Goal: Task Accomplishment & Management: Use online tool/utility

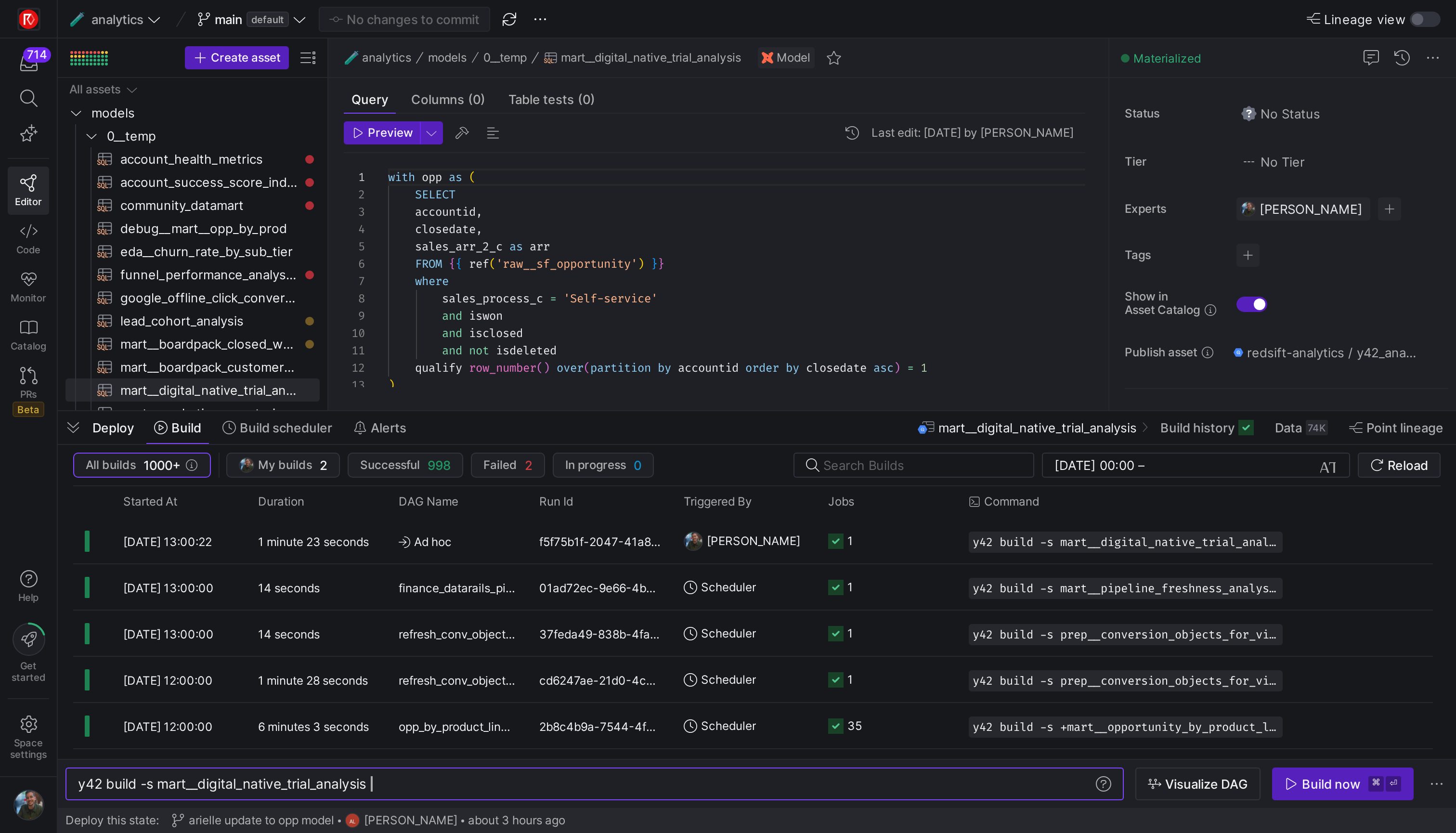
scroll to position [0, 146]
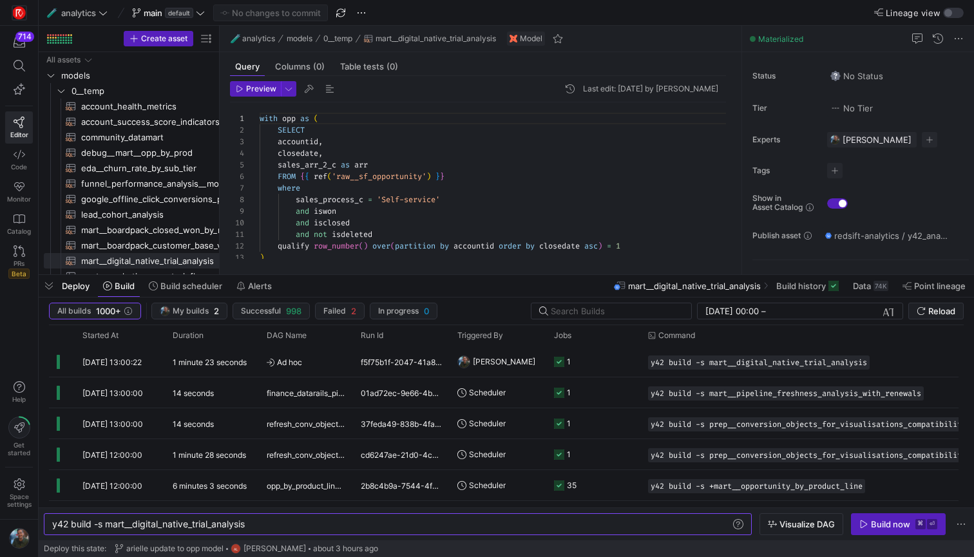
click at [741, 48] on div "🧪 analytics models 0__temp mart__digital_native_trial_analysis Model" at bounding box center [481, 39] width 522 height 26
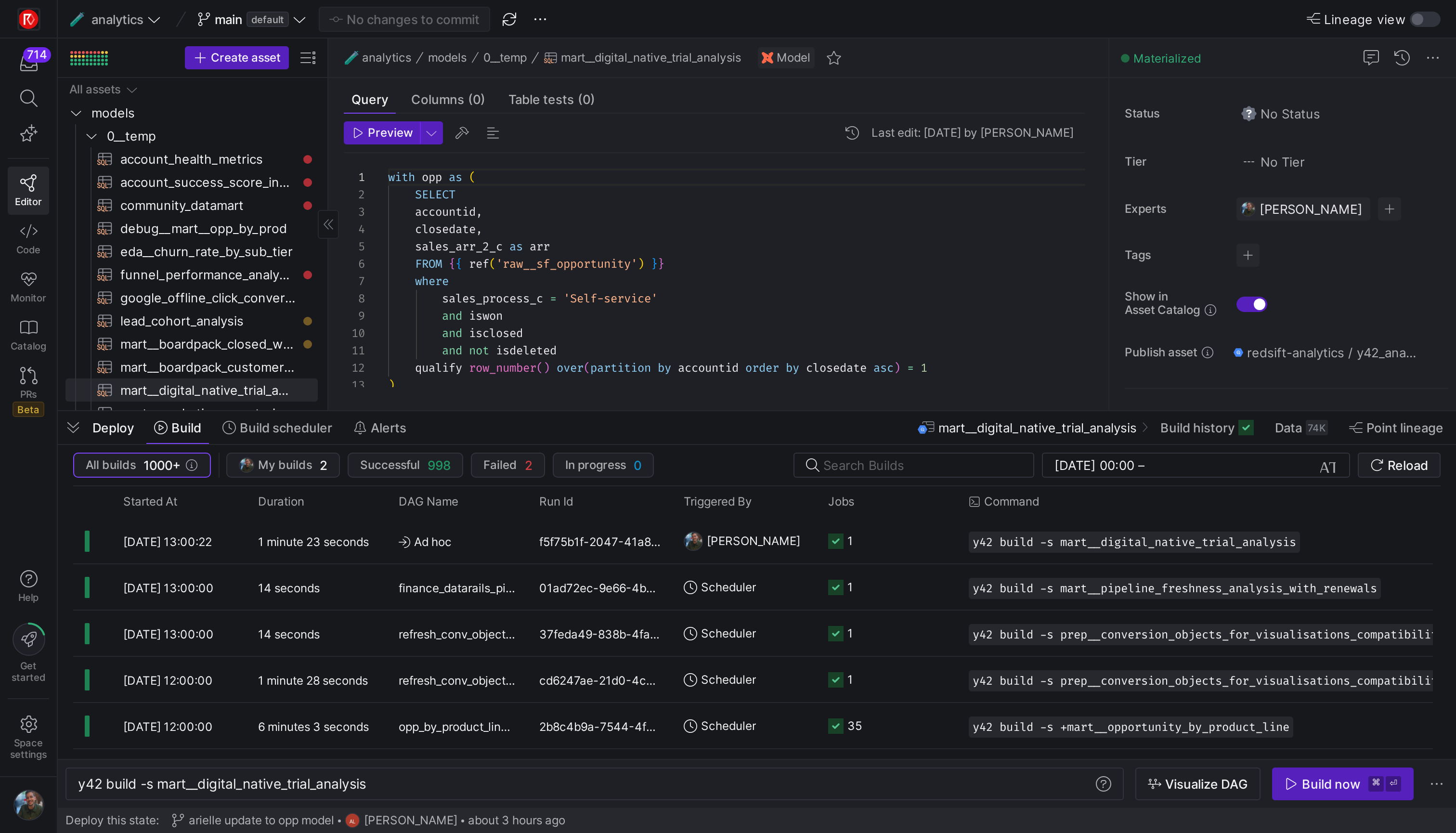
scroll to position [87, 0]
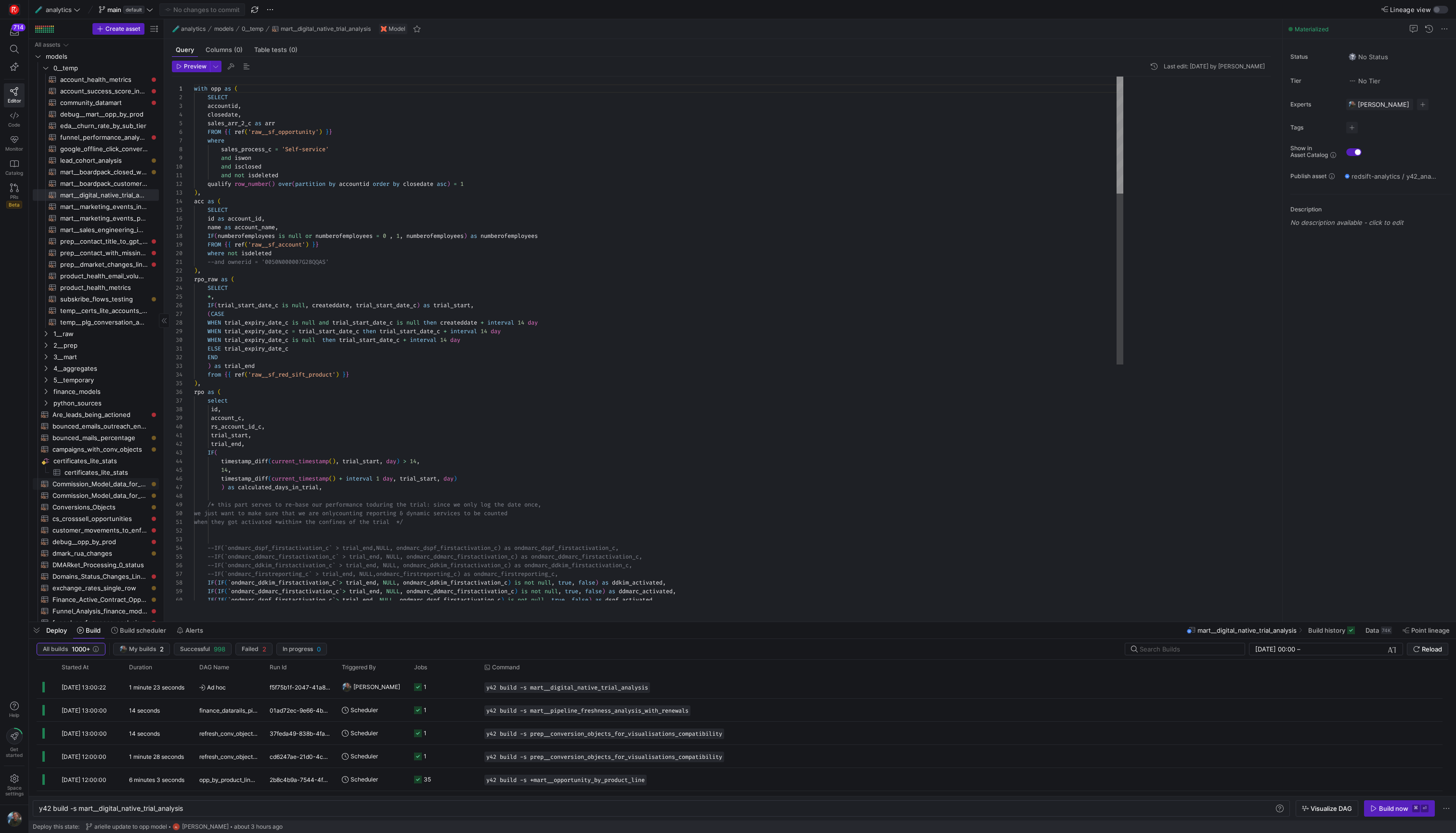
click at [75, 416] on span "Commission_Model_data_for_AEs_and_SDRs_aeoutput​​​​​​​​​​" at bounding box center [100, 484] width 96 height 11
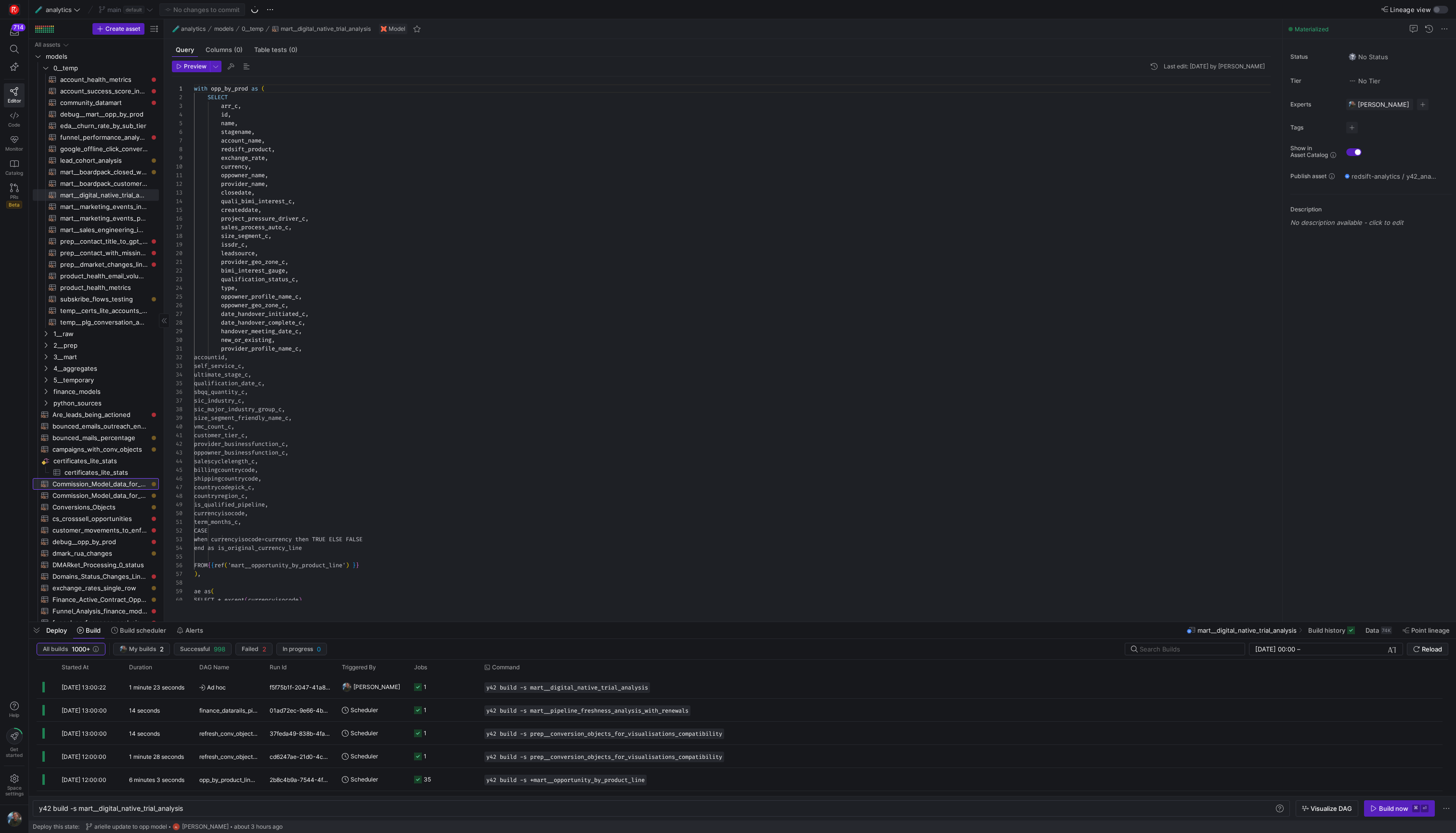
type textarea "with opp_by_prod as ( SELECT arr_c, id, name, stagename, account_name, redsift_…"
type textarea "y42 build -s Commission_Model_data_for_AEs_and_SDRs_aeoutput"
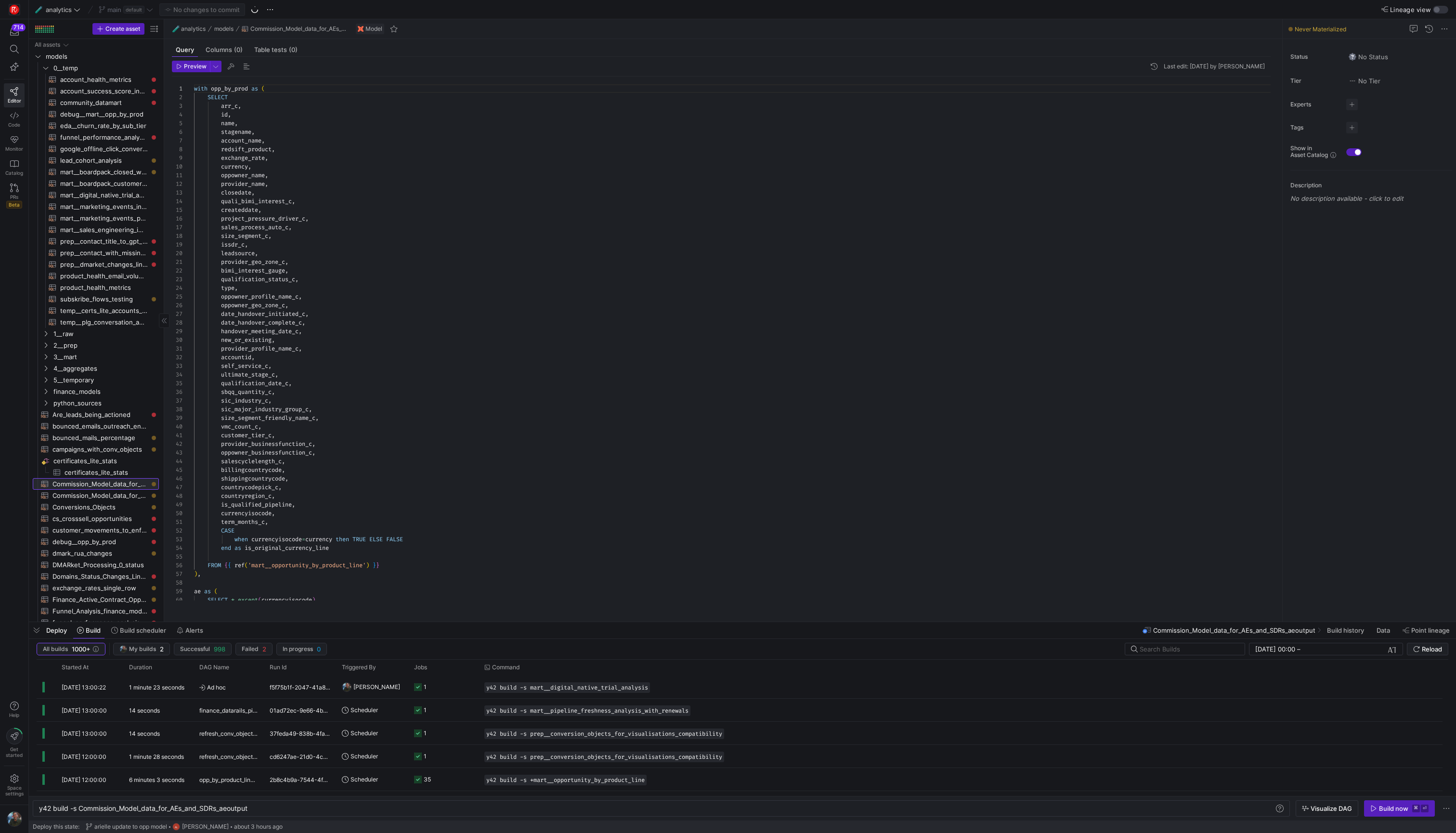
click at [64, 416] on span "Commission_Model_data_for_AEs_and_SDRs_aeoutput​​​​​​​​​​" at bounding box center [100, 484] width 96 height 11
type textarea "provider_profile_name_c, accountid, self_service_c, ultimate_stage_c, qualifica…"
click at [727, 388] on div "qualification_date_c ," at bounding box center [735, 384] width 1083 height 9
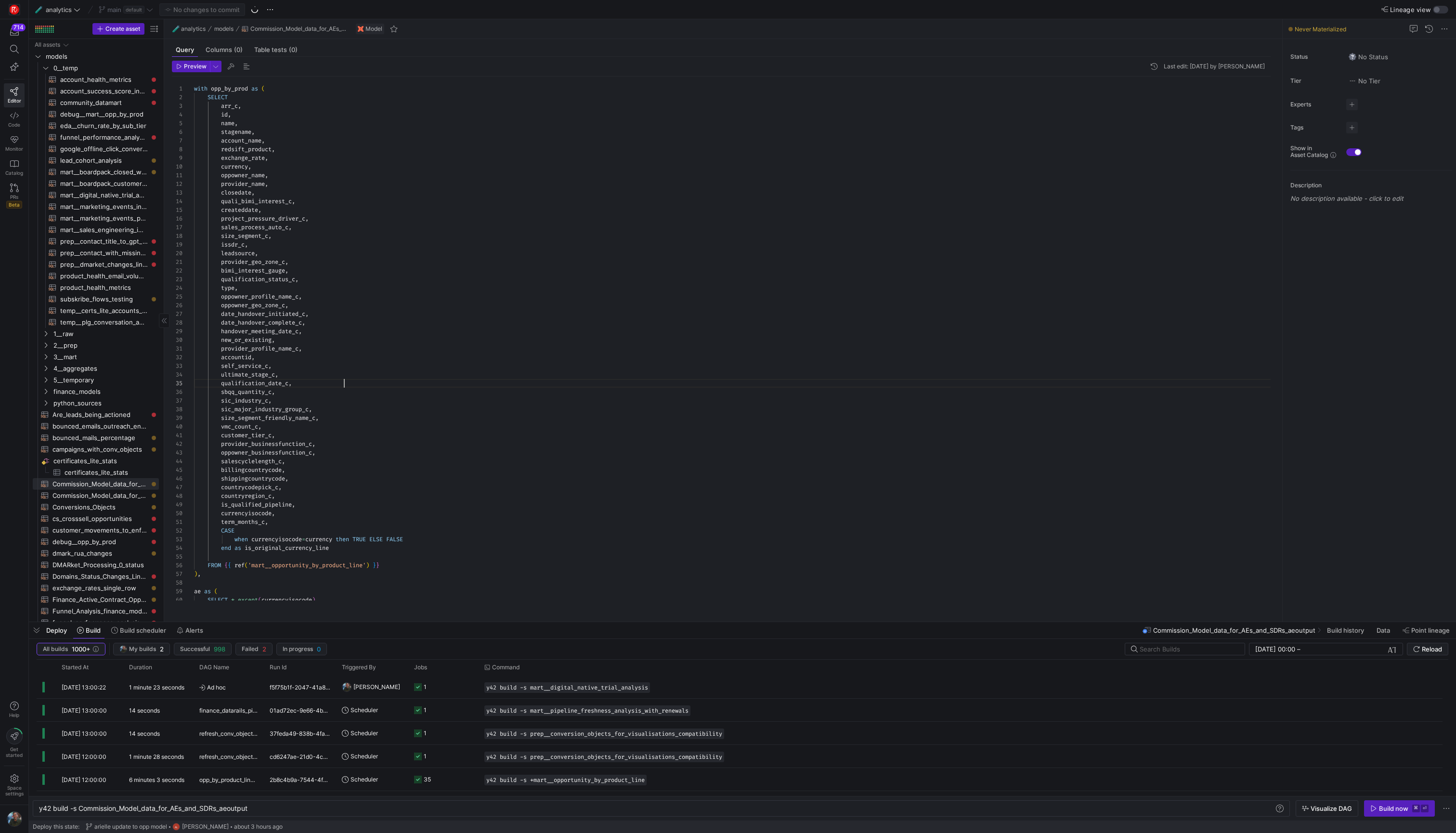
scroll to position [34, 150]
